Goal: Task Accomplishment & Management: Complete application form

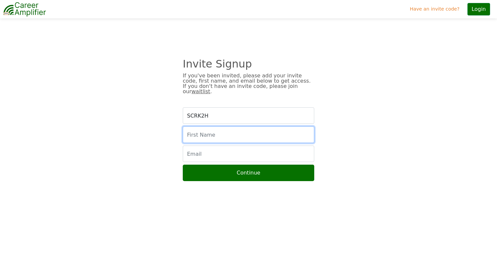
click at [221, 133] on input "text" at bounding box center [249, 134] width 132 height 16
type input "Kathryn"
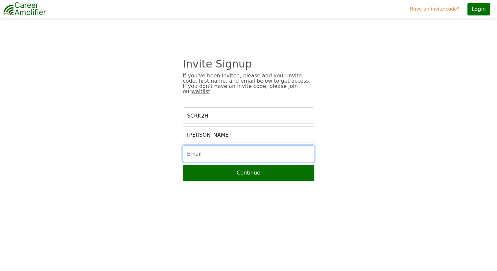
click at [219, 147] on input "email" at bounding box center [249, 153] width 132 height 16
type input "katgeivett@gmail.com"
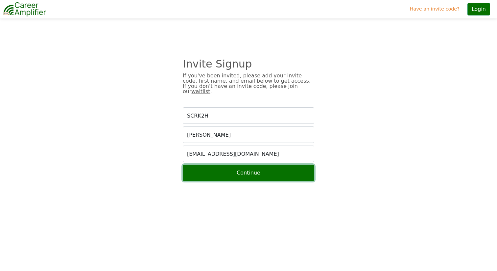
click at [235, 170] on button "Continue" at bounding box center [249, 172] width 132 height 16
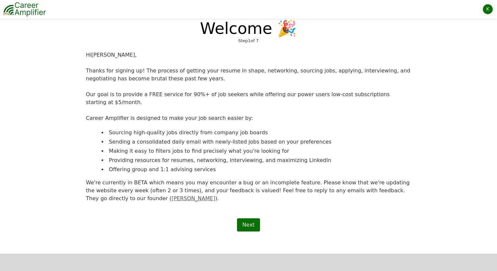
scroll to position [31, 0]
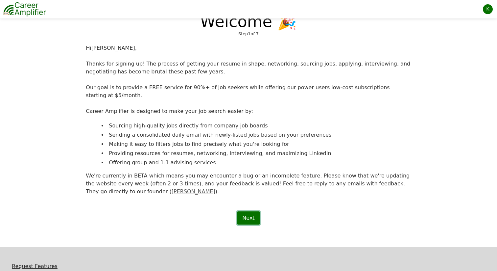
click at [250, 218] on link "Next" at bounding box center [248, 217] width 23 height 13
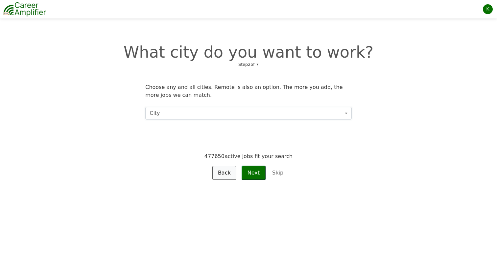
click at [268, 114] on button "City" at bounding box center [248, 113] width 207 height 13
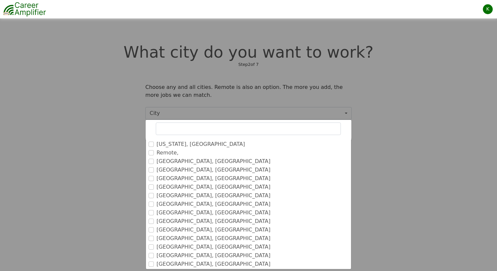
click at [188, 184] on label "[GEOGRAPHIC_DATA], [GEOGRAPHIC_DATA]" at bounding box center [214, 187] width 114 height 8
click at [154, 184] on input "[GEOGRAPHIC_DATA], [GEOGRAPHIC_DATA]" at bounding box center [151, 186] width 5 height 5
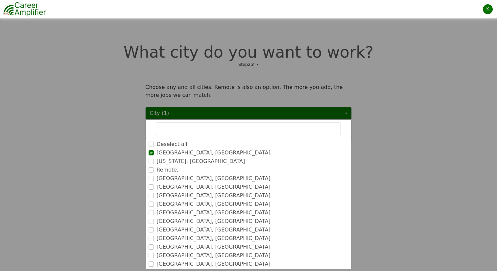
click at [167, 170] on label "Remote," at bounding box center [168, 170] width 22 height 8
click at [154, 170] on input "Remote," at bounding box center [151, 169] width 5 height 5
click at [163, 169] on label "[US_STATE], [GEOGRAPHIC_DATA]" at bounding box center [201, 170] width 88 height 8
click at [154, 169] on input "[US_STATE], [GEOGRAPHIC_DATA]" at bounding box center [151, 169] width 5 height 5
click at [161, 179] on label "[GEOGRAPHIC_DATA], [GEOGRAPHIC_DATA]" at bounding box center [214, 178] width 114 height 8
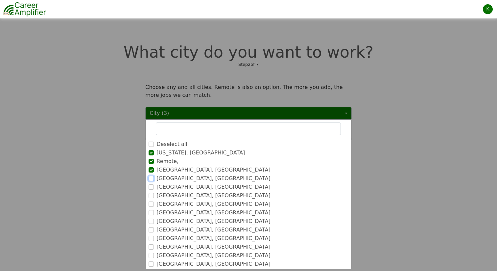
click at [154, 179] on input "[GEOGRAPHIC_DATA], [GEOGRAPHIC_DATA]" at bounding box center [151, 178] width 5 height 5
click at [161, 186] on label "[GEOGRAPHIC_DATA], [GEOGRAPHIC_DATA]" at bounding box center [214, 187] width 114 height 8
click at [154, 186] on input "[GEOGRAPHIC_DATA], [GEOGRAPHIC_DATA]" at bounding box center [151, 186] width 5 height 5
click at [162, 204] on label "[GEOGRAPHIC_DATA], [GEOGRAPHIC_DATA]" at bounding box center [214, 204] width 114 height 8
click at [154, 204] on input "[GEOGRAPHIC_DATA], [GEOGRAPHIC_DATA]" at bounding box center [151, 203] width 5 height 5
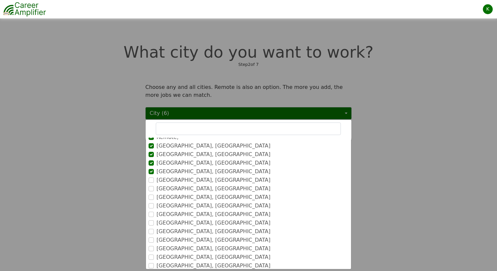
scroll to position [29, 0]
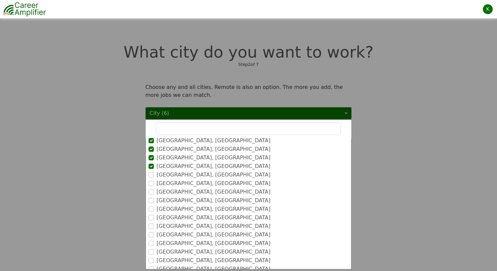
click at [160, 192] on label "[GEOGRAPHIC_DATA], [GEOGRAPHIC_DATA]" at bounding box center [214, 192] width 114 height 8
click at [154, 192] on input "[GEOGRAPHIC_DATA], [GEOGRAPHIC_DATA]" at bounding box center [151, 191] width 5 height 5
click at [158, 208] on label "[GEOGRAPHIC_DATA], [GEOGRAPHIC_DATA]" at bounding box center [214, 209] width 114 height 8
click at [154, 208] on input "[GEOGRAPHIC_DATA], [GEOGRAPHIC_DATA]" at bounding box center [151, 208] width 5 height 5
click at [153, 218] on input "[GEOGRAPHIC_DATA], [GEOGRAPHIC_DATA]" at bounding box center [151, 217] width 5 height 5
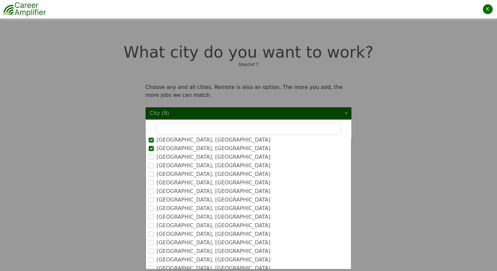
scroll to position [72, 0]
click at [151, 225] on input "[GEOGRAPHIC_DATA], [GEOGRAPHIC_DATA]" at bounding box center [151, 225] width 5 height 5
click at [153, 242] on input "[GEOGRAPHIC_DATA], [GEOGRAPHIC_DATA]" at bounding box center [151, 242] width 5 height 5
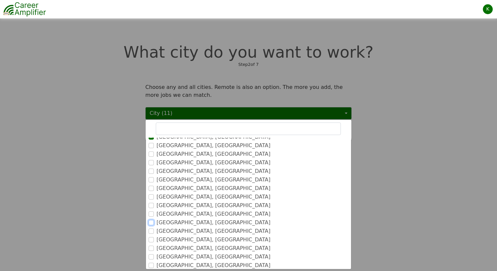
click at [152, 222] on input "[GEOGRAPHIC_DATA], [GEOGRAPHIC_DATA]" at bounding box center [151, 222] width 5 height 5
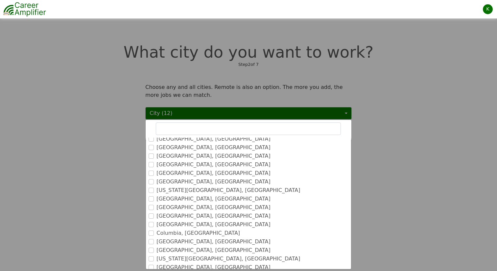
scroll to position [269, 0]
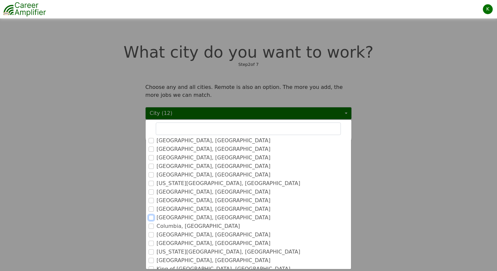
click at [153, 216] on input "[GEOGRAPHIC_DATA], [GEOGRAPHIC_DATA]" at bounding box center [151, 217] width 5 height 5
click at [153, 216] on input "Columbia, [GEOGRAPHIC_DATA]" at bounding box center [151, 217] width 5 height 5
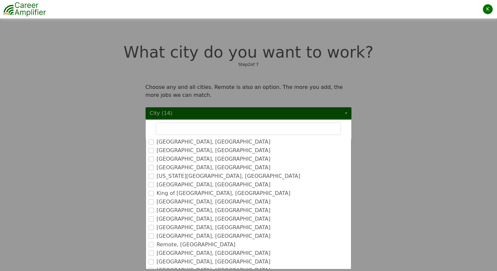
scroll to position [345, 0]
click at [154, 191] on div "King of [GEOGRAPHIC_DATA], [GEOGRAPHIC_DATA]" at bounding box center [249, 193] width 200 height 8
click at [153, 191] on input "King of [GEOGRAPHIC_DATA], [GEOGRAPHIC_DATA]" at bounding box center [151, 192] width 5 height 5
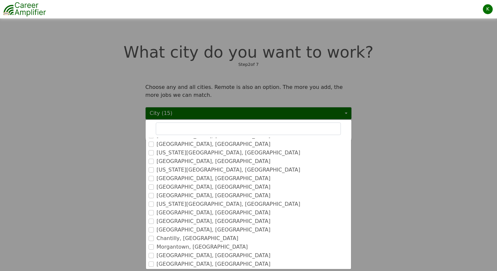
scroll to position [486, 0]
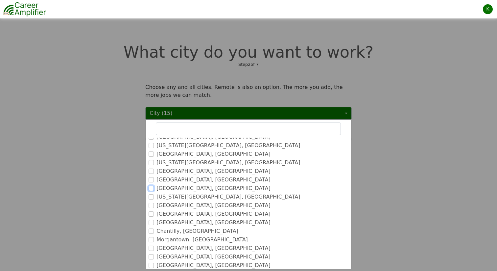
click at [152, 189] on input "[GEOGRAPHIC_DATA], [GEOGRAPHIC_DATA]" at bounding box center [151, 188] width 5 height 5
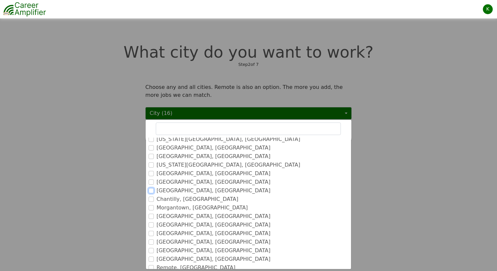
click at [152, 189] on input "[GEOGRAPHIC_DATA], [GEOGRAPHIC_DATA]" at bounding box center [151, 190] width 5 height 5
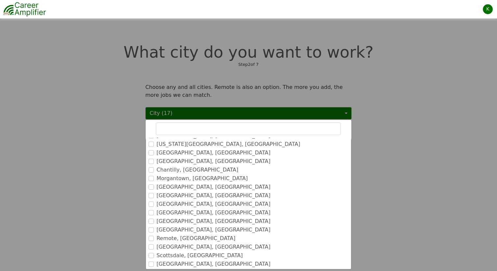
scroll to position [549, 0]
click at [153, 184] on input "[GEOGRAPHIC_DATA], [GEOGRAPHIC_DATA]" at bounding box center [151, 185] width 5 height 5
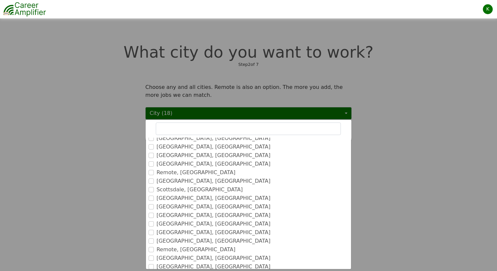
scroll to position [615, 0]
drag, startPoint x: 152, startPoint y: 179, endPoint x: 151, endPoint y: 170, distance: 8.9
click at [151, 170] on ul "Deselect all New York, NY Remote, Boston, MA Chicago, IL San Francisco, CA Aust…" at bounding box center [249, 204] width 206 height 132
click at [151, 170] on input "Remote, [GEOGRAPHIC_DATA]" at bounding box center [151, 170] width 5 height 5
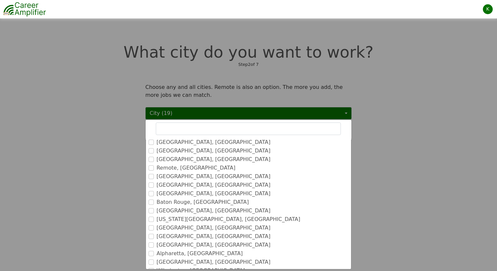
scroll to position [697, 0]
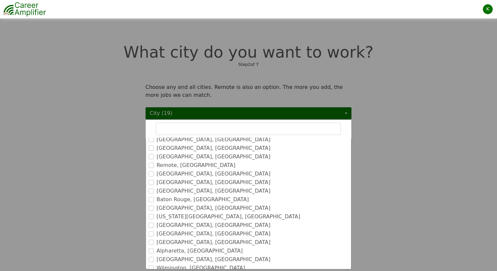
click at [154, 164] on div "Remote, [GEOGRAPHIC_DATA]" at bounding box center [249, 165] width 200 height 8
click at [152, 164] on input "Remote, [GEOGRAPHIC_DATA]" at bounding box center [151, 165] width 5 height 5
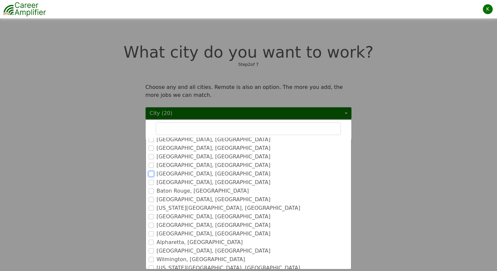
click at [152, 175] on input "[GEOGRAPHIC_DATA], [GEOGRAPHIC_DATA]" at bounding box center [151, 173] width 5 height 5
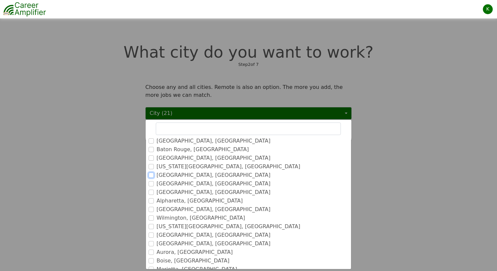
click at [152, 175] on input "[GEOGRAPHIC_DATA], [GEOGRAPHIC_DATA]" at bounding box center [151, 174] width 5 height 5
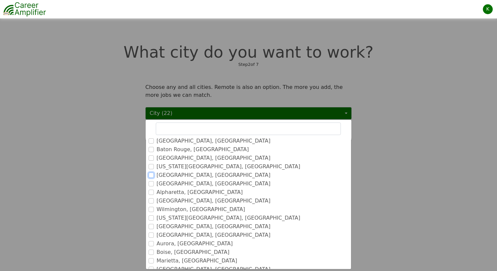
click at [152, 175] on input "[GEOGRAPHIC_DATA], [GEOGRAPHIC_DATA]" at bounding box center [151, 174] width 5 height 5
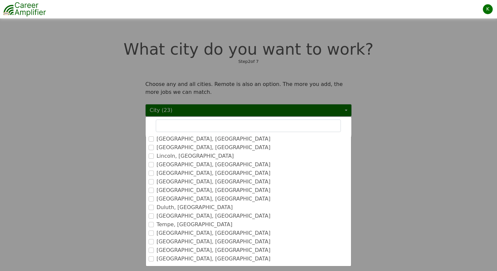
scroll to position [7, 0]
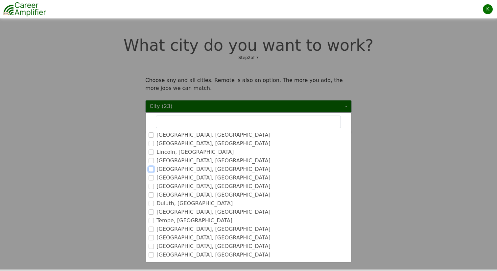
click at [152, 168] on input "[GEOGRAPHIC_DATA], [GEOGRAPHIC_DATA]" at bounding box center [151, 168] width 5 height 5
click at [151, 167] on input "[GEOGRAPHIC_DATA], [GEOGRAPHIC_DATA]" at bounding box center [151, 168] width 5 height 5
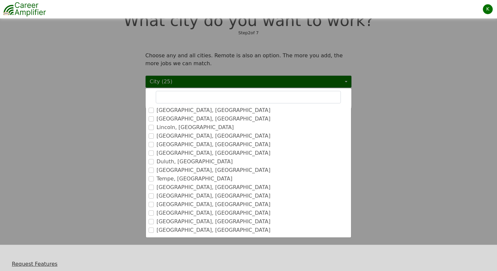
scroll to position [0, 0]
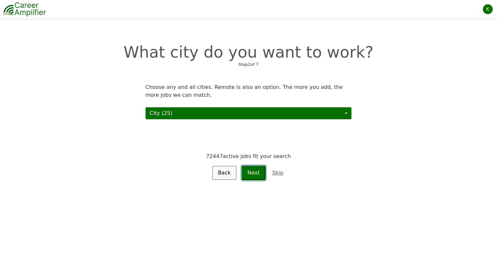
click at [258, 173] on button "Next" at bounding box center [254, 172] width 24 height 14
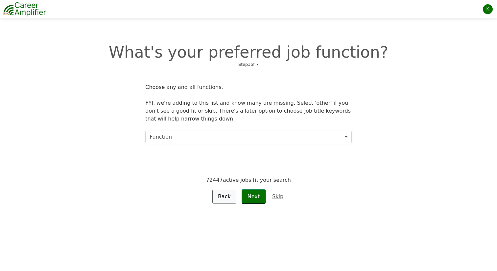
click at [229, 141] on button "Function" at bounding box center [248, 137] width 207 height 13
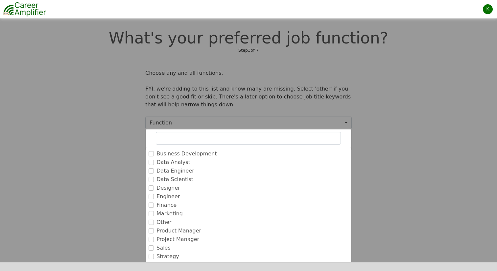
scroll to position [18, 0]
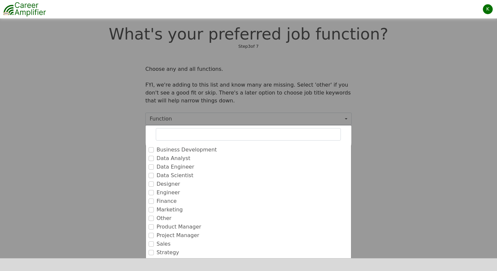
click at [171, 206] on label "Marketing" at bounding box center [170, 210] width 26 height 8
click at [154, 207] on input "Marketing" at bounding box center [151, 209] width 5 height 5
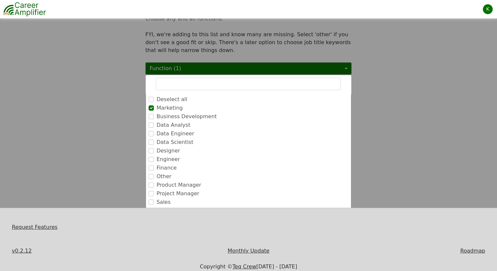
scroll to position [79, 0]
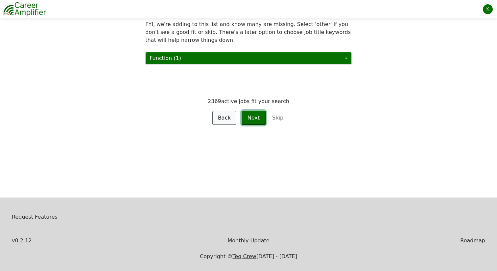
click at [254, 117] on button "Next" at bounding box center [254, 118] width 24 height 14
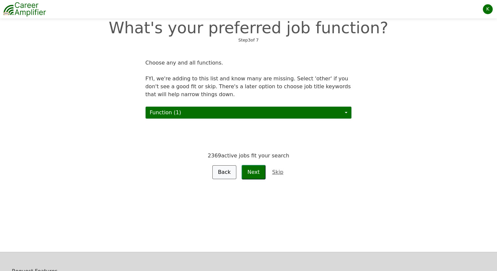
scroll to position [28, 0]
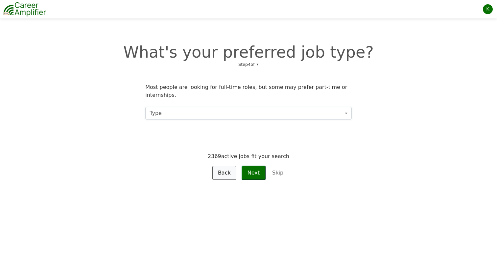
click at [227, 112] on button "Type" at bounding box center [248, 113] width 207 height 13
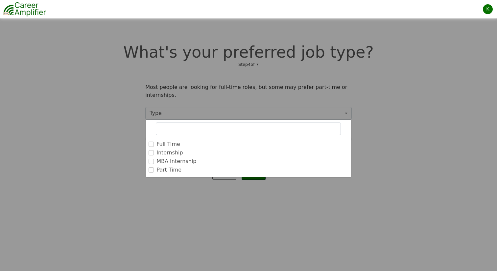
click at [171, 142] on label "Full Time" at bounding box center [169, 144] width 24 height 8
click at [154, 142] on input "Full Time" at bounding box center [151, 143] width 5 height 5
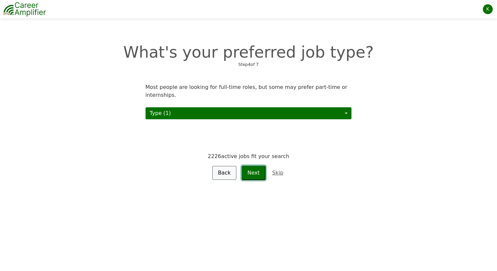
click at [255, 171] on button "Next" at bounding box center [254, 172] width 24 height 14
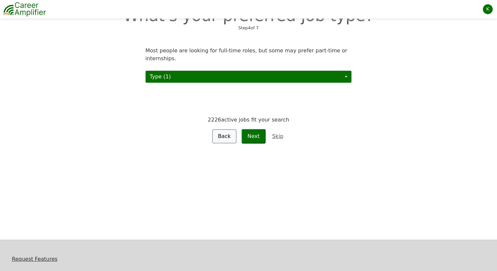
scroll to position [36, 0]
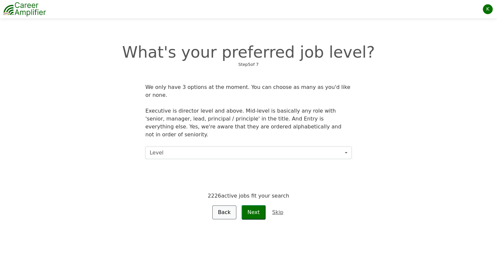
click at [249, 146] on button "Level" at bounding box center [248, 152] width 207 height 13
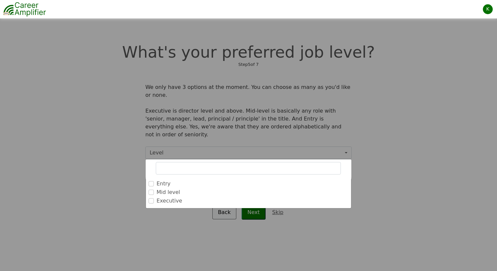
click at [179, 188] on div "Mid level" at bounding box center [249, 192] width 200 height 8
click at [153, 189] on input "Mid level" at bounding box center [151, 191] width 5 height 5
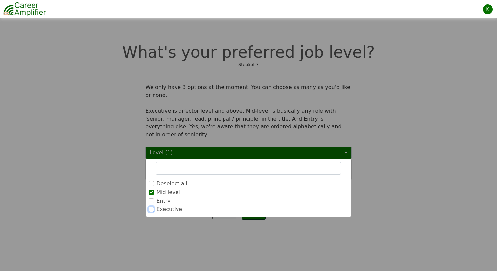
click at [153, 207] on input "Executive" at bounding box center [151, 209] width 5 height 5
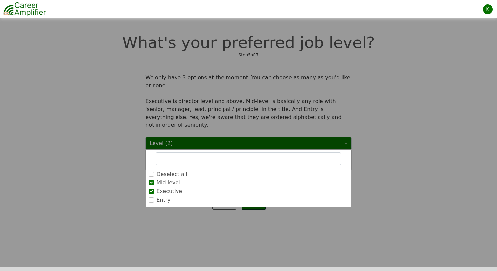
scroll to position [24, 0]
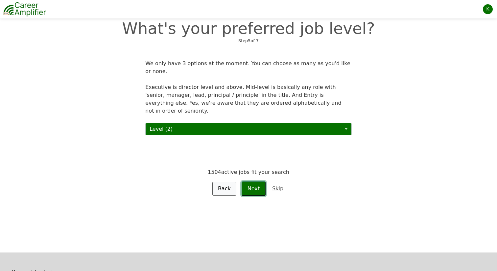
click at [257, 181] on button "Next" at bounding box center [254, 188] width 24 height 14
click at [303, 168] on div "1504 active jobs fit your search" at bounding box center [248, 172] width 214 height 8
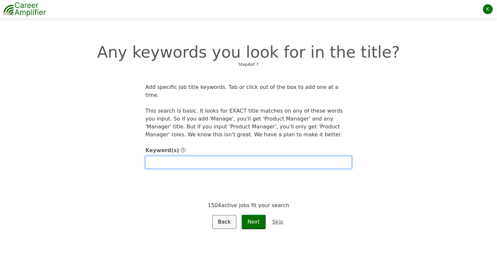
click at [220, 156] on input "text" at bounding box center [248, 162] width 207 height 13
type input "G"
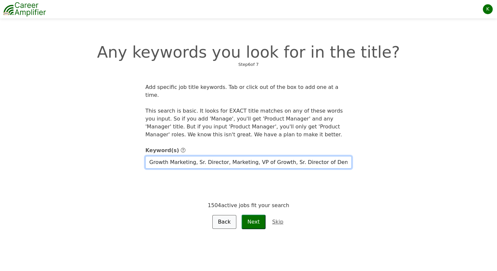
scroll to position [0, 188]
type input "Head of Growth Marketing, Head of Marketing, VP of Marketing, VP of Growth Mark…"
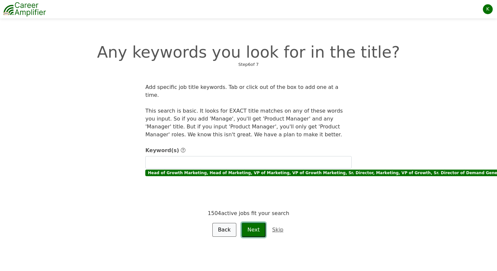
scroll to position [0, 0]
click at [256, 212] on form "Keyword(s) Head of Growth Marketing, Head of Marketing, VP of Marketing, VP of …" at bounding box center [248, 189] width 207 height 96
click at [258, 222] on button "Next" at bounding box center [254, 229] width 24 height 14
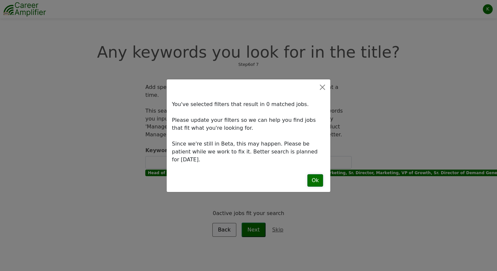
click at [315, 178] on button "Ok" at bounding box center [316, 180] width 16 height 13
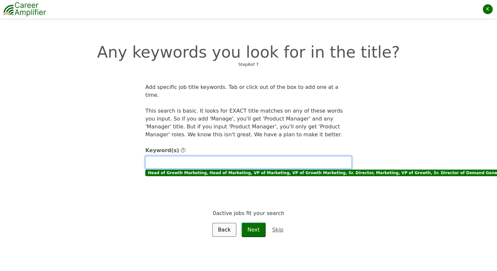
click at [183, 156] on input "text" at bounding box center [248, 162] width 207 height 13
type input "V"
type input "Senior Director of Marketing"
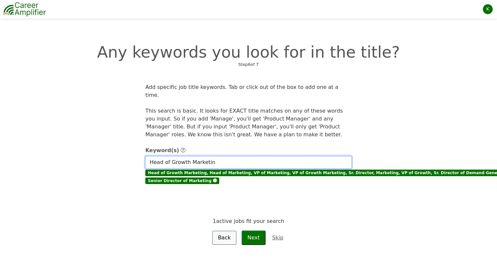
type input "Head of Growth Marketing"
type input "Head of Marketing"
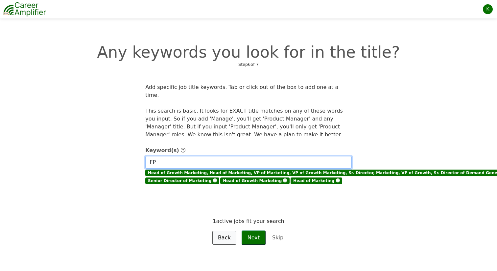
type input "F"
type input "VP Growth Marketing"
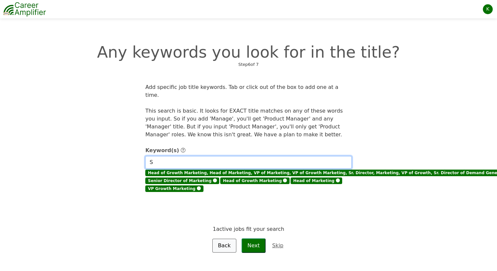
type input "Sr"
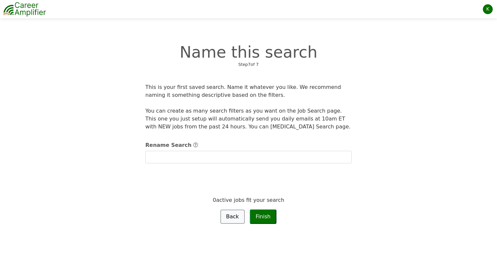
type input "My first saved search"
click at [260, 216] on button "Finish" at bounding box center [263, 216] width 27 height 14
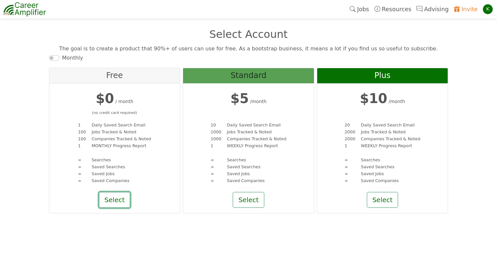
click at [118, 202] on button "Select" at bounding box center [115, 200] width 32 height 16
